Goal: Navigation & Orientation: Find specific page/section

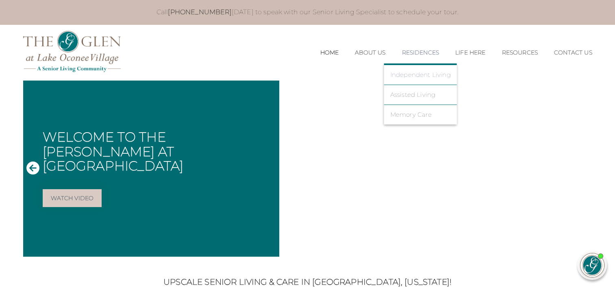
click at [419, 75] on link "Independent Living" at bounding box center [420, 74] width 61 height 7
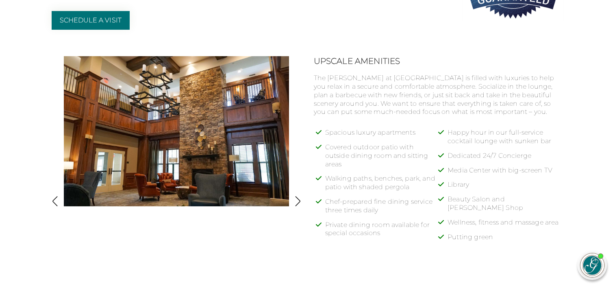
scroll to position [319, 0]
